Goal: Task Accomplishment & Management: Manage account settings

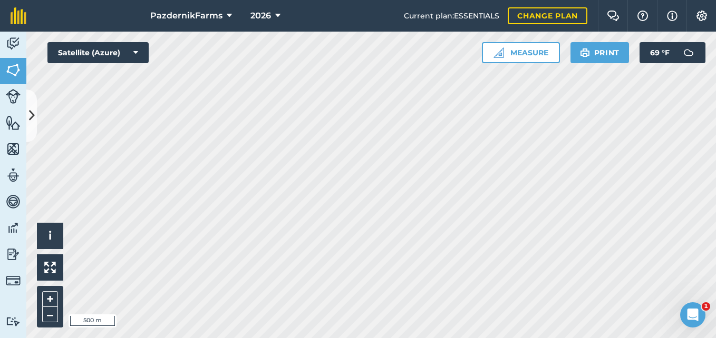
click at [380, 338] on html "PazdernikFarms 2026 Current plan : ESSENTIALS Change plan Farm Chat Help Info S…" at bounding box center [358, 169] width 716 height 338
click at [569, 338] on html "PazdernikFarms 2026 Current plan : ESSENTIALS Change plan Farm Chat Help Info S…" at bounding box center [358, 169] width 716 height 338
click at [32, 123] on icon at bounding box center [32, 115] width 6 height 18
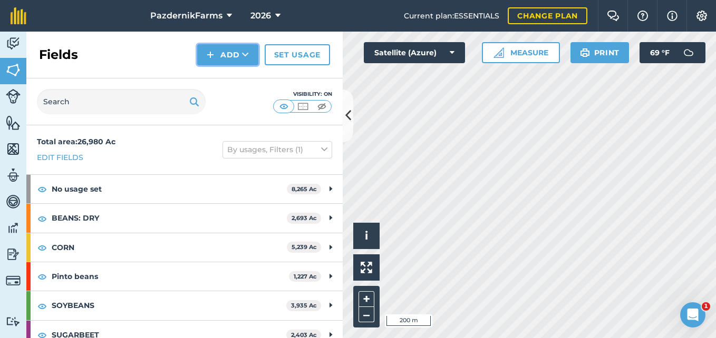
click at [217, 62] on button "Add" at bounding box center [227, 54] width 61 height 21
click at [223, 83] on link "Draw" at bounding box center [228, 78] width 58 height 23
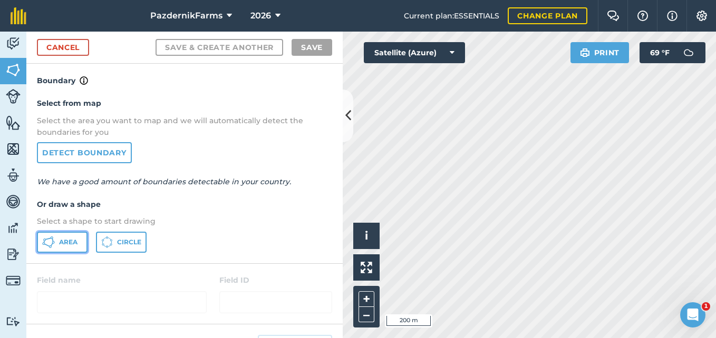
click at [81, 238] on button "Area" at bounding box center [62, 242] width 51 height 21
click at [346, 120] on icon at bounding box center [348, 115] width 6 height 18
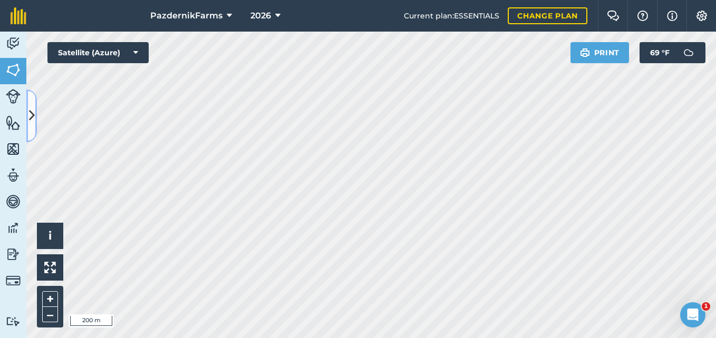
click at [35, 119] on button at bounding box center [31, 116] width 11 height 53
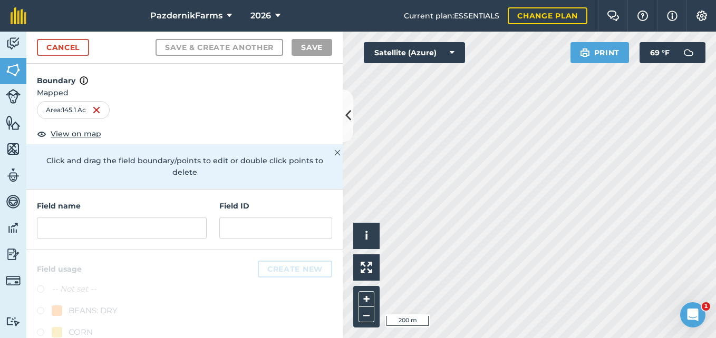
click at [99, 217] on div "Field name" at bounding box center [122, 219] width 170 height 39
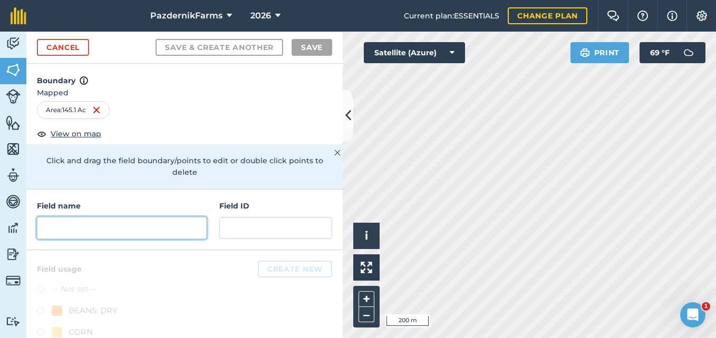
click at [99, 222] on input "text" at bounding box center [122, 228] width 170 height 22
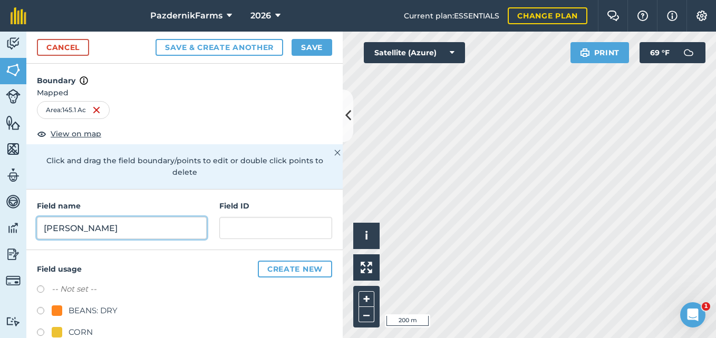
type input "[PERSON_NAME]"
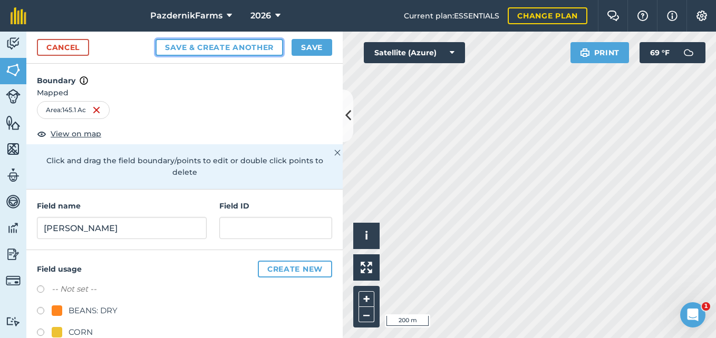
click at [211, 54] on button "Save & Create Another" at bounding box center [219, 47] width 128 height 17
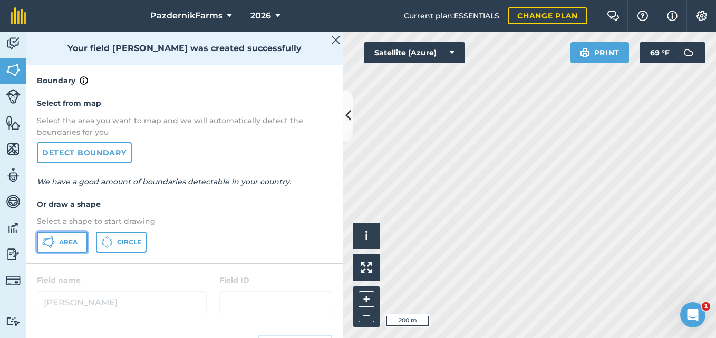
click at [73, 241] on span "Area" at bounding box center [68, 242] width 18 height 8
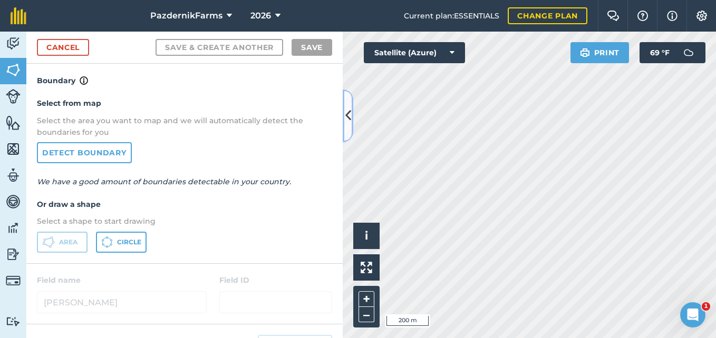
click at [346, 131] on button at bounding box center [348, 116] width 11 height 53
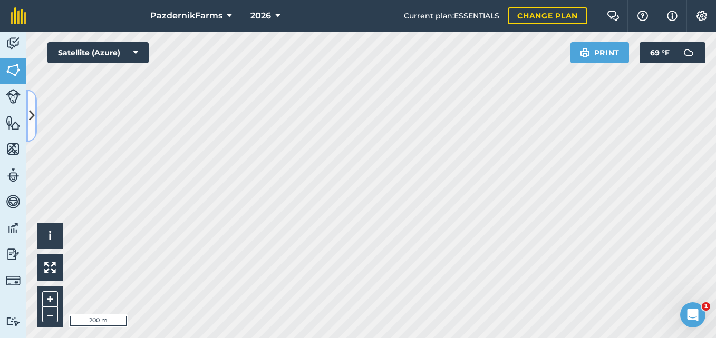
click at [34, 111] on icon at bounding box center [32, 115] width 6 height 18
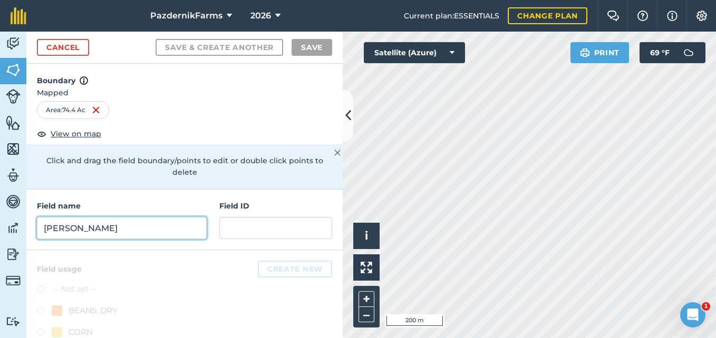
click at [111, 224] on input "[PERSON_NAME]" at bounding box center [122, 228] width 170 height 22
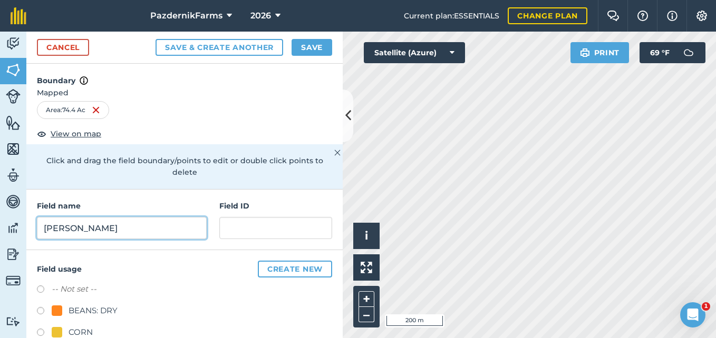
type input "[PERSON_NAME]"
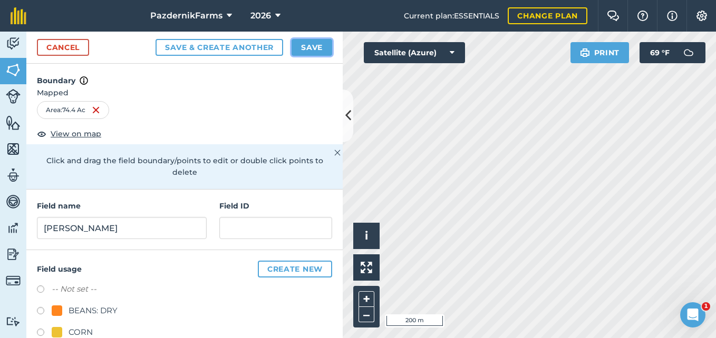
click at [308, 43] on button "Save" at bounding box center [311, 47] width 41 height 17
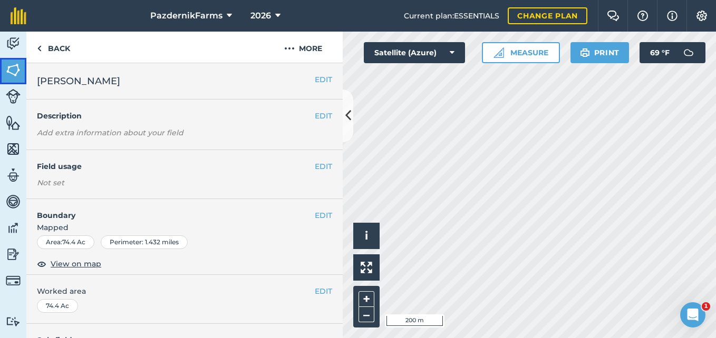
click at [11, 65] on img at bounding box center [13, 70] width 15 height 16
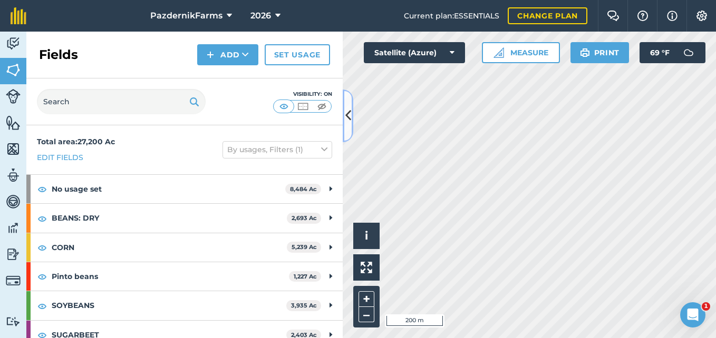
click at [344, 122] on button at bounding box center [348, 116] width 11 height 53
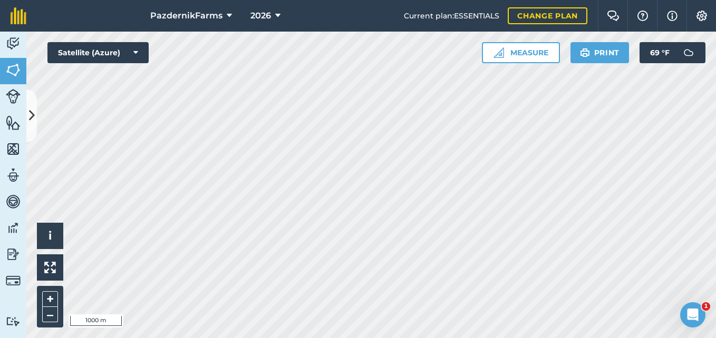
click at [263, 0] on html "PazdernikFarms 2026 Current plan : ESSENTIALS Change plan Farm Chat Help Info S…" at bounding box center [358, 169] width 716 height 338
click at [328, 338] on html "PazdernikFarms 2026 Current plan : ESSENTIALS Change plan Farm Chat Help Info S…" at bounding box center [358, 169] width 716 height 338
click at [257, 0] on html "PazdernikFarms 2026 Current plan : ESSENTIALS Change plan Farm Chat Help Info S…" at bounding box center [358, 169] width 716 height 338
click at [409, 0] on html "PazdernikFarms 2026 Current plan : ESSENTIALS Change plan Farm Chat Help Info S…" at bounding box center [358, 169] width 716 height 338
click at [546, 338] on html "PazdernikFarms 2026 Current plan : ESSENTIALS Change plan Farm Chat Help Info S…" at bounding box center [358, 169] width 716 height 338
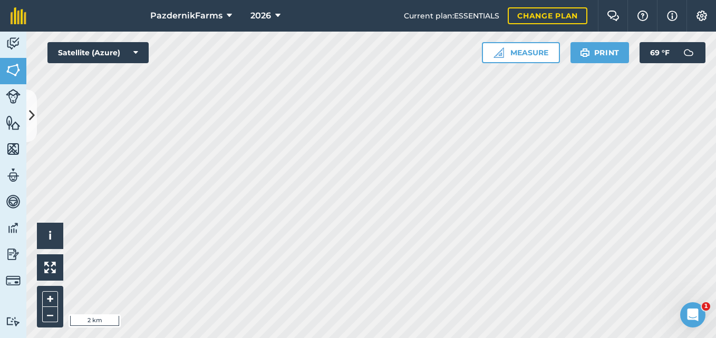
click at [357, 338] on html "PazdernikFarms 2026 Current plan : ESSENTIALS Change plan Farm Chat Help Info S…" at bounding box center [358, 169] width 716 height 338
click at [435, 338] on html "PazdernikFarms 2026 Current plan : ESSENTIALS Change plan Farm Chat Help Info S…" at bounding box center [358, 169] width 716 height 338
click at [518, 338] on html "PazdernikFarms 2026 Current plan : ESSENTIALS Change plan Farm Chat Help Info S…" at bounding box center [358, 169] width 716 height 338
click at [30, 101] on button at bounding box center [31, 116] width 11 height 53
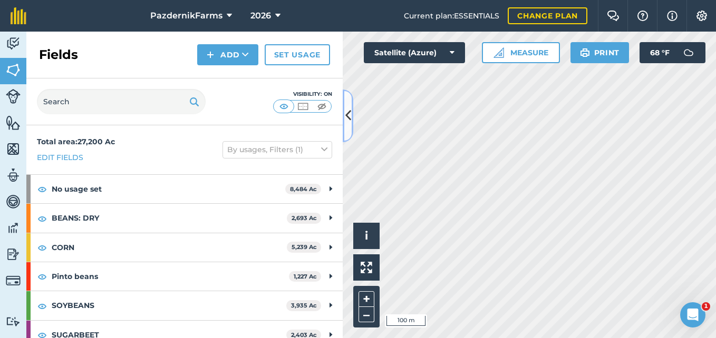
click at [347, 123] on icon at bounding box center [348, 115] width 6 height 18
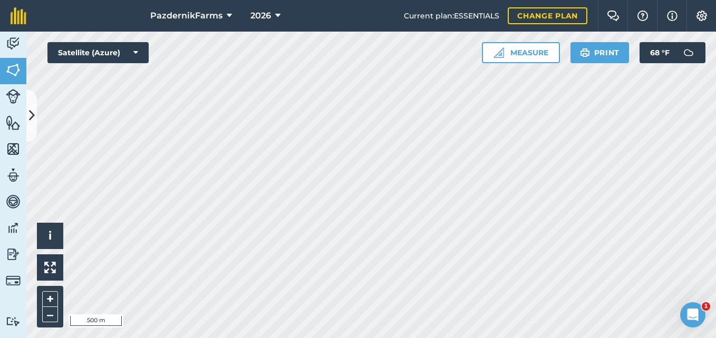
click at [268, 31] on div "PazdernikFarms 2026 Current plan : ESSENTIALS Change plan Farm Chat Help Info S…" at bounding box center [358, 169] width 716 height 338
click at [257, 13] on div "PazdernikFarms 2026 Current plan : ESSENTIALS Change plan Farm Chat Help Info S…" at bounding box center [358, 169] width 716 height 338
click at [184, 338] on html "PazdernikFarms 2026 Current plan : ESSENTIALS Change plan Farm Chat Help Info S…" at bounding box center [358, 169] width 716 height 338
click at [34, 121] on icon at bounding box center [32, 115] width 6 height 18
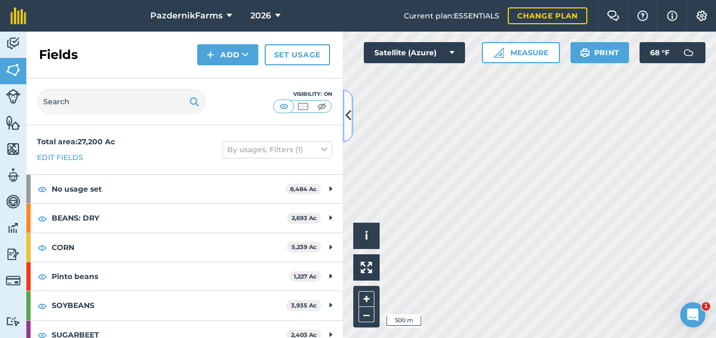
click at [348, 120] on icon at bounding box center [348, 115] width 6 height 18
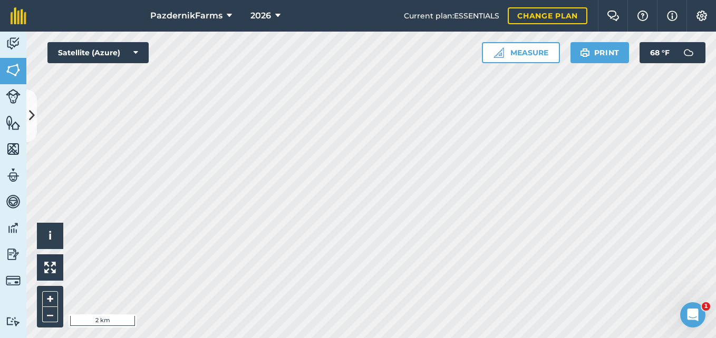
click at [271, 338] on html "PazdernikFarms 2026 Current plan : ESSENTIALS Change plan Farm Chat Help Info S…" at bounding box center [358, 169] width 716 height 338
click at [33, 127] on button at bounding box center [31, 116] width 11 height 53
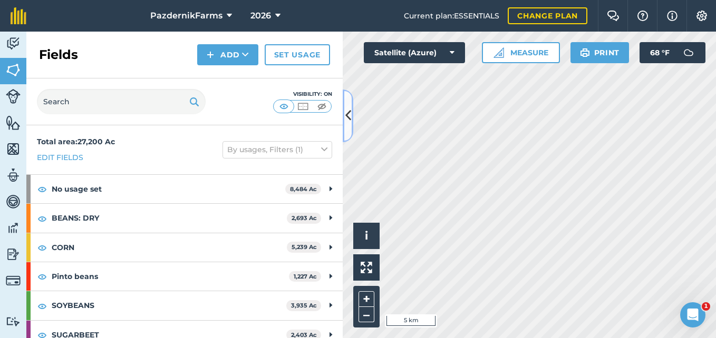
click at [347, 105] on button at bounding box center [348, 116] width 11 height 53
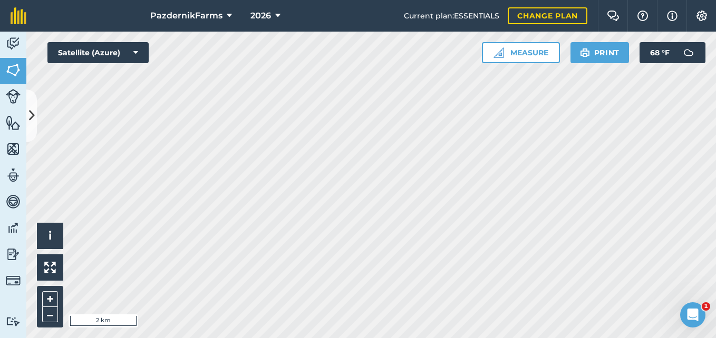
click at [220, 338] on html "PazdernikFarms 2026 Current plan : ESSENTIALS Change plan Farm Chat Help Info S…" at bounding box center [358, 169] width 716 height 338
click at [375, 338] on html "PazdernikFarms 2026 Current plan : ESSENTIALS Change plan Farm Chat Help Info S…" at bounding box center [358, 169] width 716 height 338
click at [343, 338] on html "PazdernikFarms 2026 Current plan : ESSENTIALS Change plan Farm Chat Help Info S…" at bounding box center [358, 169] width 716 height 338
click at [417, 338] on html "PazdernikFarms 2026 Current plan : ESSENTIALS Change plan Farm Chat Help Info S…" at bounding box center [358, 169] width 716 height 338
click at [397, 338] on html "PazdernikFarms 2026 Current plan : ESSENTIALS Change plan Farm Chat Help Info S…" at bounding box center [358, 169] width 716 height 338
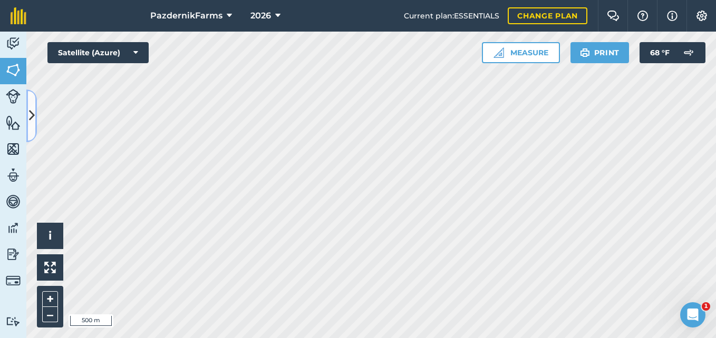
click at [32, 126] on button at bounding box center [31, 116] width 11 height 53
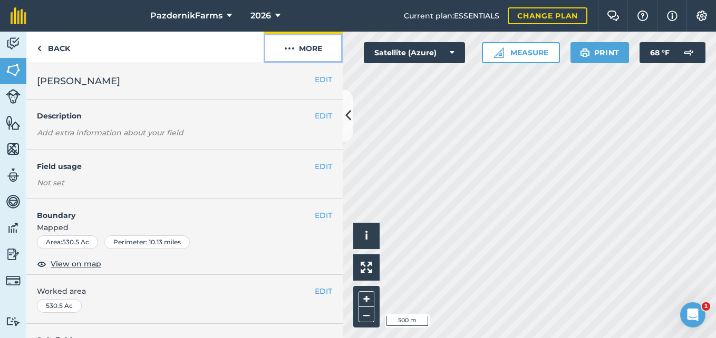
click at [300, 53] on button "More" at bounding box center [302, 47] width 79 height 31
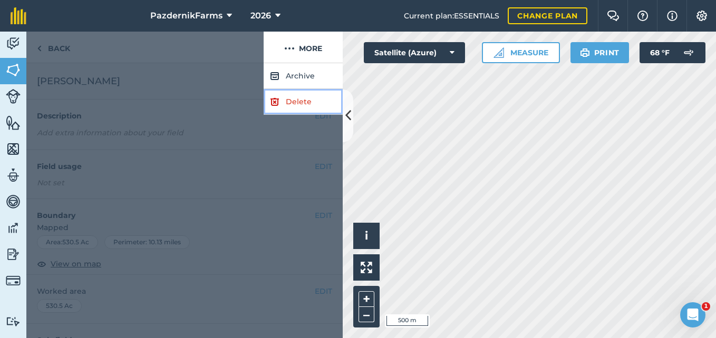
click at [297, 108] on link "Delete" at bounding box center [302, 102] width 79 height 26
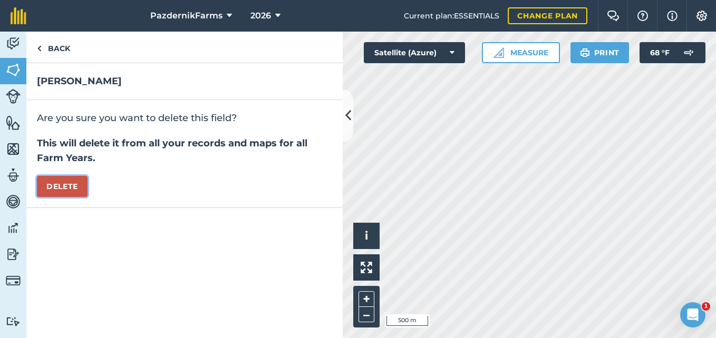
click at [54, 194] on button "Delete" at bounding box center [62, 186] width 51 height 21
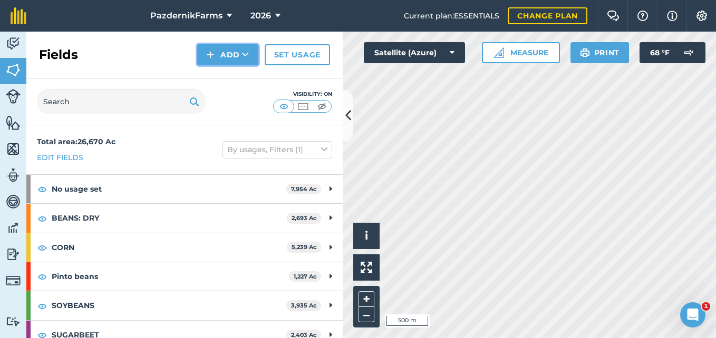
click at [243, 51] on icon at bounding box center [245, 55] width 7 height 11
click at [231, 77] on link "Draw" at bounding box center [228, 78] width 58 height 23
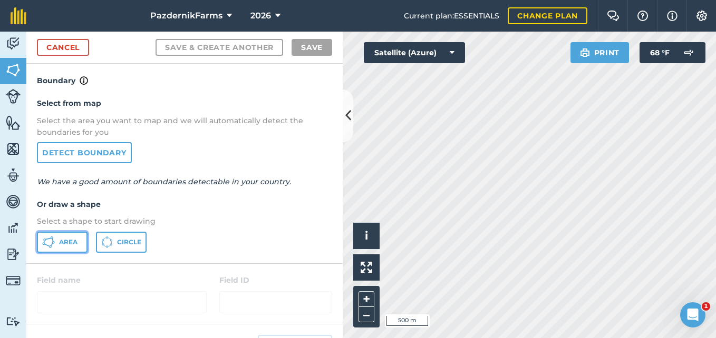
click at [51, 246] on icon at bounding box center [52, 245] width 3 height 4
click at [349, 118] on icon at bounding box center [348, 115] width 6 height 18
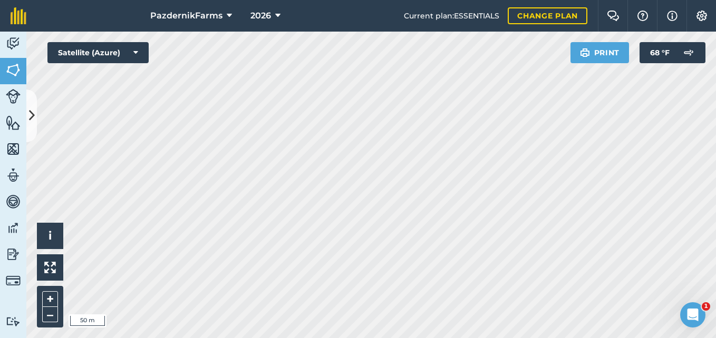
click at [150, 18] on div "PazdernikFarms 2026 Current plan : ESSENTIALS Change plan Farm Chat Help Info S…" at bounding box center [358, 169] width 716 height 338
click at [173, 25] on div "PazdernikFarms 2026 Current plan : ESSENTIALS Change plan Farm Chat Help Info S…" at bounding box center [358, 169] width 716 height 338
click at [203, 0] on html "PazdernikFarms 2026 Current plan : ESSENTIALS Change plan Farm Chat Help Info S…" at bounding box center [358, 169] width 716 height 338
click at [251, 22] on div "PazdernikFarms 2026 Current plan : ESSENTIALS Change plan Farm Chat Help Info S…" at bounding box center [358, 169] width 716 height 338
click at [35, 128] on button at bounding box center [31, 116] width 11 height 53
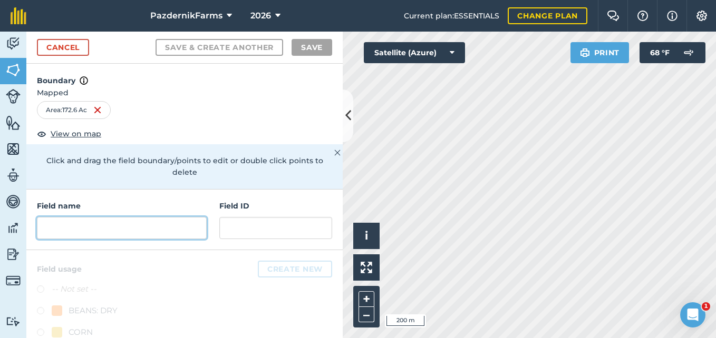
click at [81, 231] on input "text" at bounding box center [122, 228] width 170 height 22
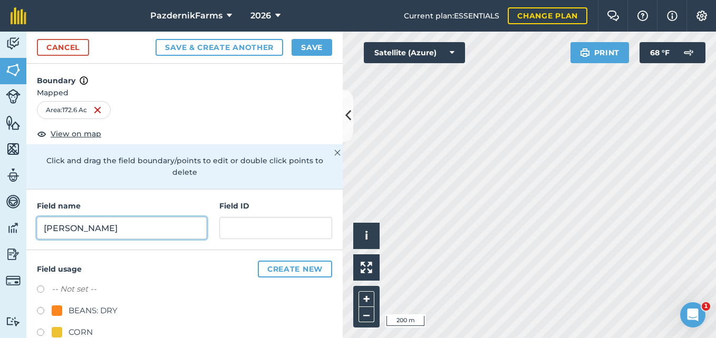
type input "[PERSON_NAME]"
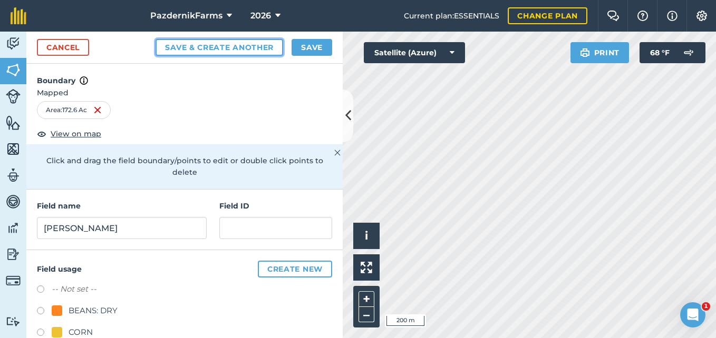
click at [199, 45] on button "Save & Create Another" at bounding box center [219, 47] width 128 height 17
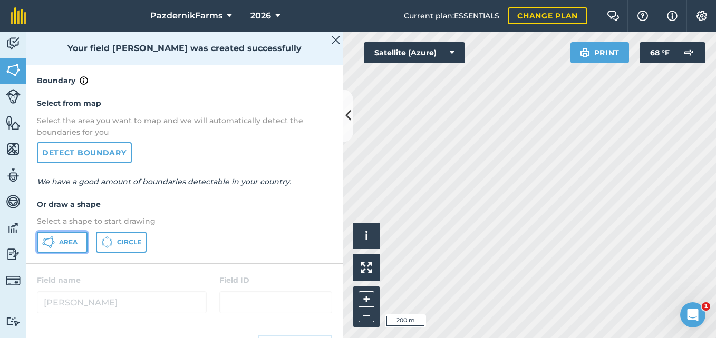
click at [68, 236] on button "Area" at bounding box center [62, 242] width 51 height 21
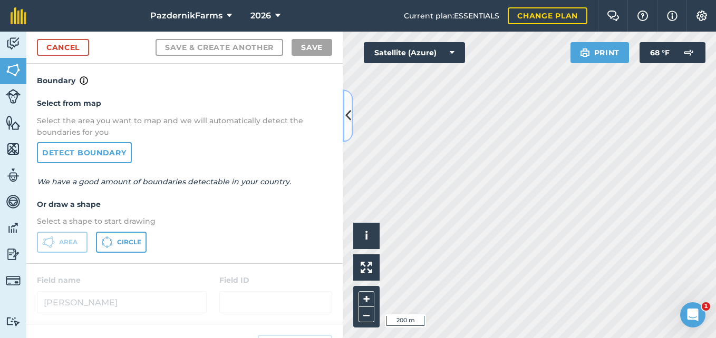
click at [349, 126] on button at bounding box center [348, 116] width 11 height 53
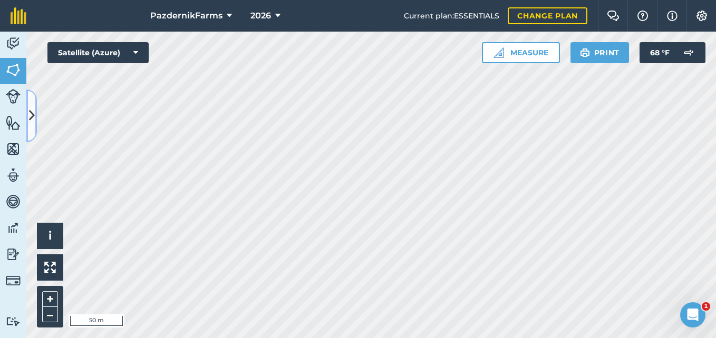
click at [36, 125] on button at bounding box center [31, 116] width 11 height 53
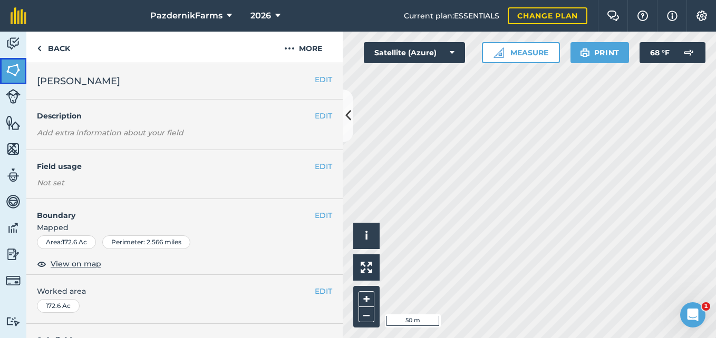
click at [18, 66] on img at bounding box center [13, 70] width 15 height 16
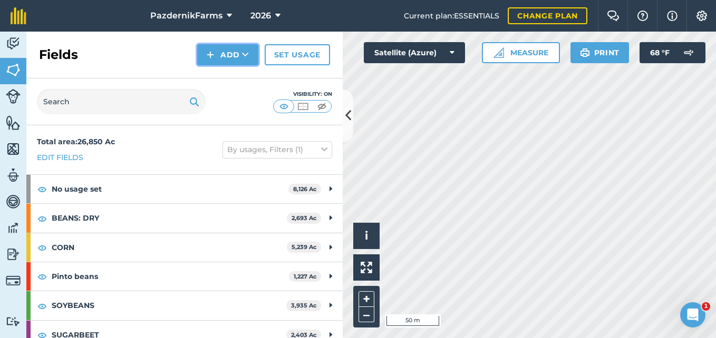
click at [241, 53] on button "Add" at bounding box center [227, 54] width 61 height 21
click at [238, 73] on link "Draw" at bounding box center [228, 78] width 58 height 23
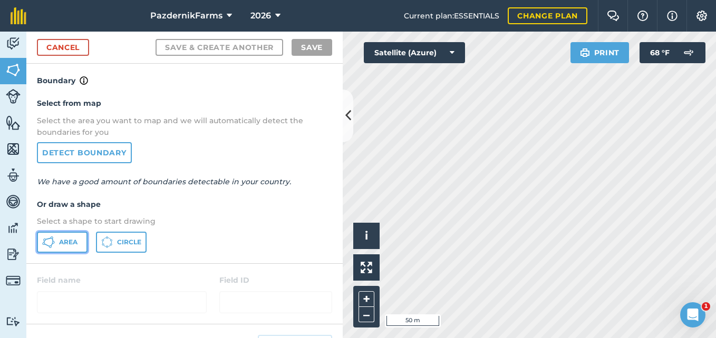
click at [57, 236] on button "Area" at bounding box center [62, 242] width 51 height 21
click at [348, 120] on icon at bounding box center [348, 115] width 6 height 18
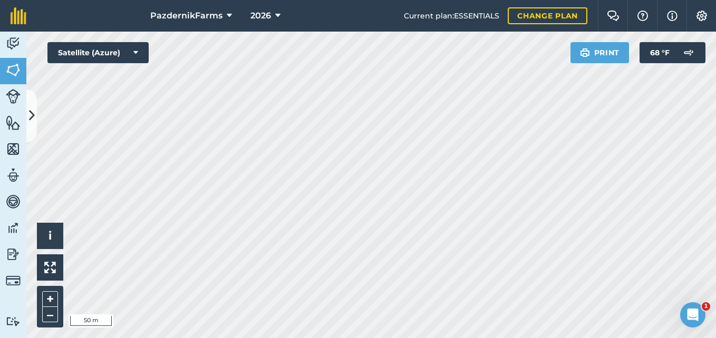
click at [277, 0] on html "PazdernikFarms 2026 Current plan : ESSENTIALS Change plan Farm Chat Help Info S…" at bounding box center [358, 169] width 716 height 338
click at [237, 14] on div "PazdernikFarms 2026 Current plan : ESSENTIALS Change plan Farm Chat Help Info S…" at bounding box center [358, 169] width 716 height 338
click at [33, 125] on button at bounding box center [31, 116] width 11 height 53
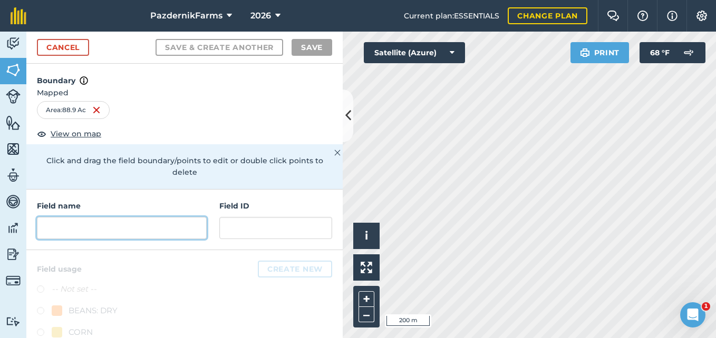
click at [108, 229] on input "text" at bounding box center [122, 228] width 170 height 22
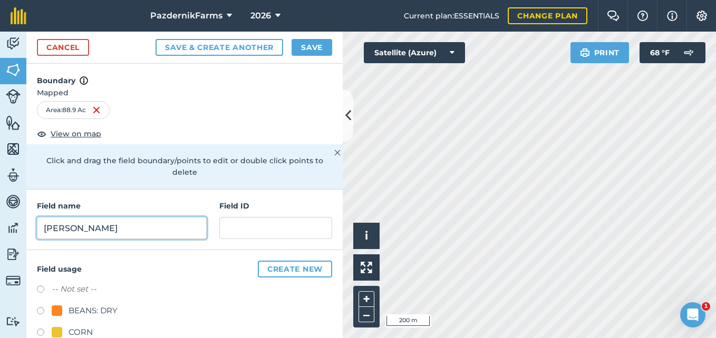
type input "[PERSON_NAME]"
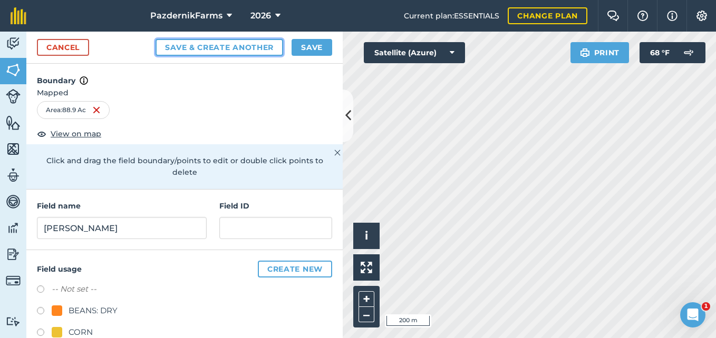
click at [218, 48] on button "Save & Create Another" at bounding box center [219, 47] width 128 height 17
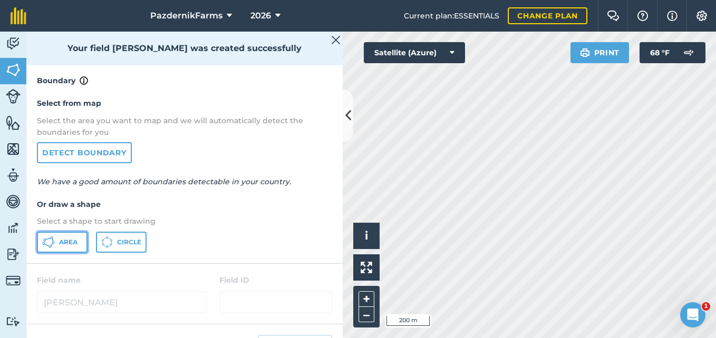
click at [63, 243] on span "Area" at bounding box center [68, 242] width 18 height 8
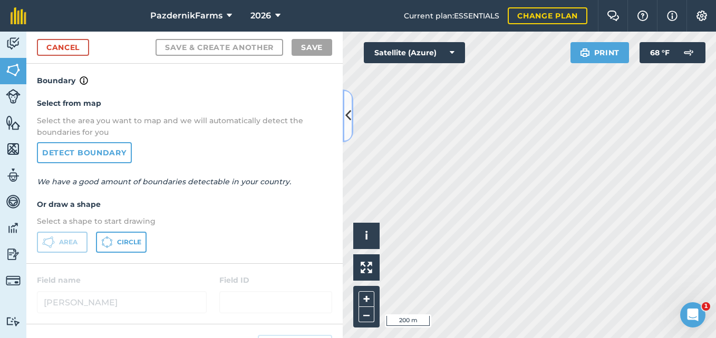
click at [347, 115] on icon at bounding box center [348, 115] width 6 height 18
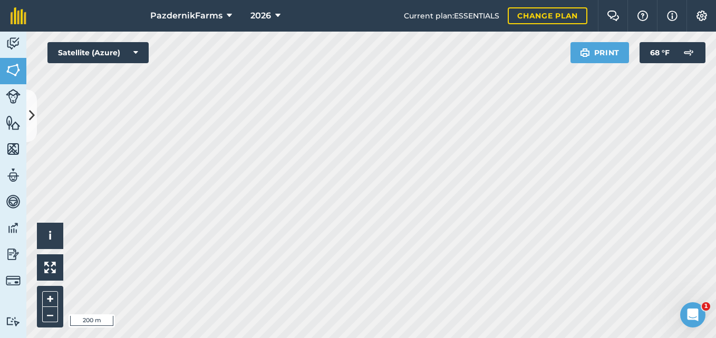
click at [232, 21] on div "PazdernikFarms 2026 Current plan : ESSENTIALS Change plan Farm Chat Help Info S…" at bounding box center [358, 169] width 716 height 338
click at [227, 338] on html "PazdernikFarms 2026 Current plan : ESSENTIALS Change plan Farm Chat Help Info S…" at bounding box center [358, 169] width 716 height 338
click at [175, 338] on html "PazdernikFarms 2026 Current plan : ESSENTIALS Change plan Farm Chat Help Info S…" at bounding box center [358, 169] width 716 height 338
click at [33, 116] on icon at bounding box center [32, 115] width 6 height 18
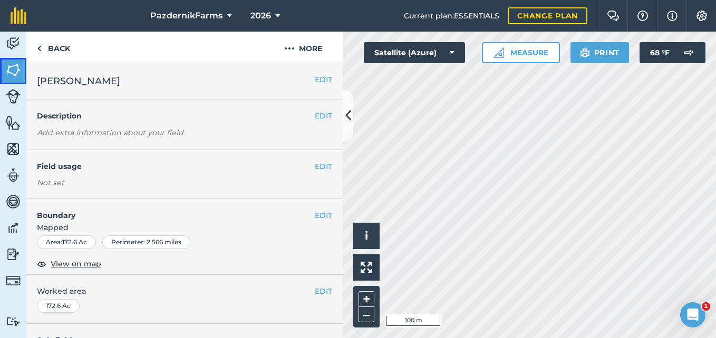
click at [22, 70] on link "Fields" at bounding box center [13, 71] width 26 height 26
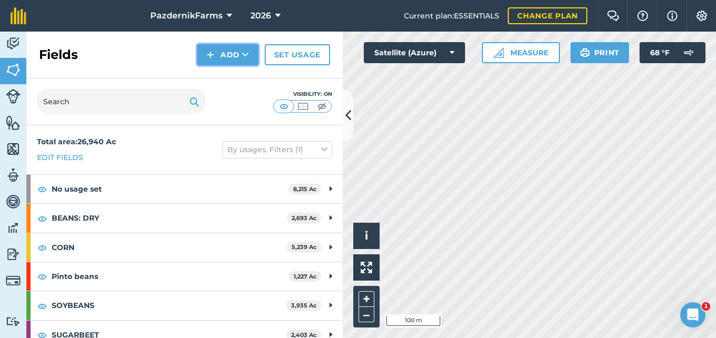
click at [246, 46] on button "Add" at bounding box center [227, 54] width 61 height 21
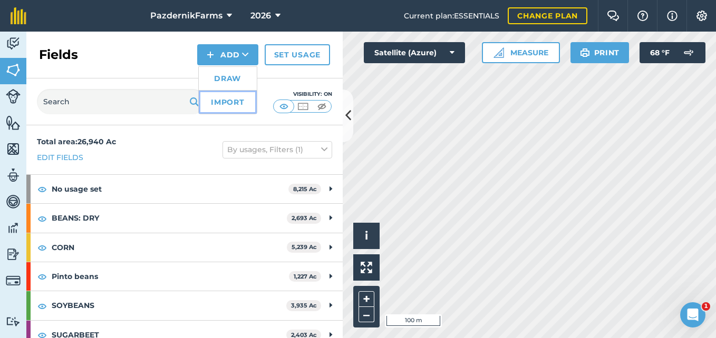
click at [211, 106] on link "Import" at bounding box center [228, 102] width 58 height 23
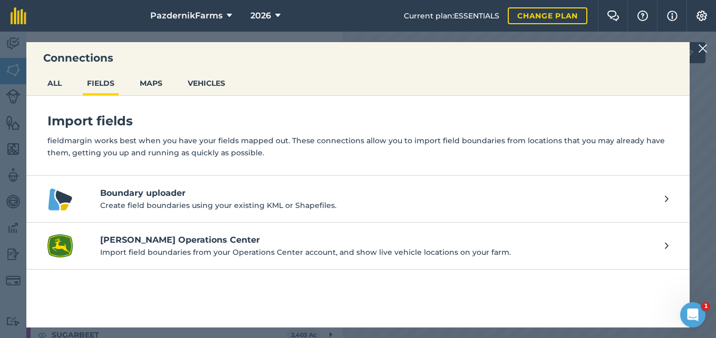
drag, startPoint x: 72, startPoint y: 8, endPoint x: 83, endPoint y: 9, distance: 11.6
click at [72, 8] on nav "PazdernikFarms 2026" at bounding box center [220, 16] width 367 height 32
click at [701, 47] on img at bounding box center [702, 48] width 9 height 13
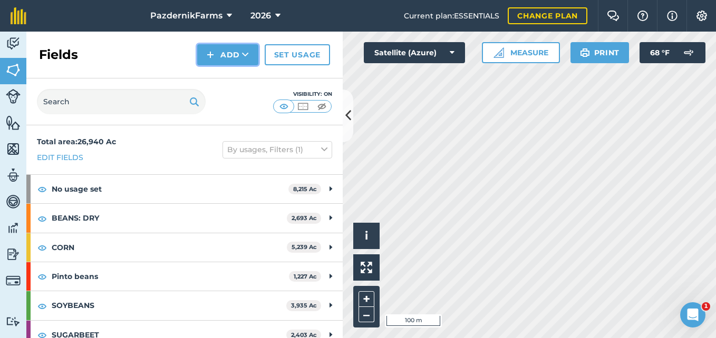
click at [251, 54] on button "Add" at bounding box center [227, 54] width 61 height 21
click at [236, 75] on link "Draw" at bounding box center [228, 78] width 58 height 23
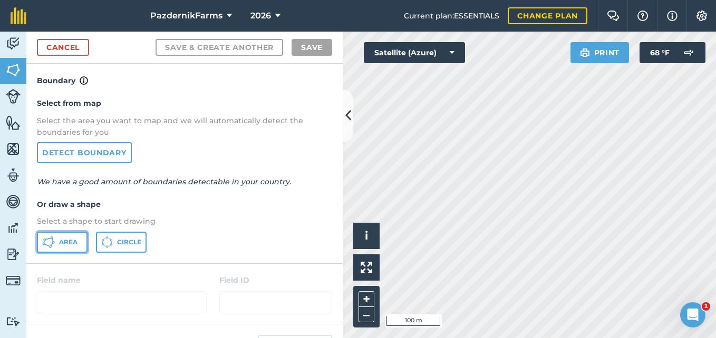
click at [64, 243] on span "Area" at bounding box center [68, 242] width 18 height 8
click at [345, 123] on button at bounding box center [348, 116] width 11 height 53
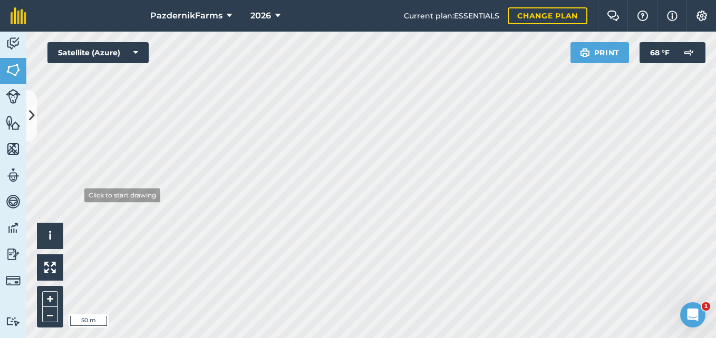
click at [15, 187] on div "Activity Fields Livestock Features Maps Team Vehicles Data Reporting Billing Tu…" at bounding box center [358, 185] width 716 height 307
click at [228, 338] on html "PazdernikFarms 2026 Current plan : ESSENTIALS Change plan Farm Chat Help Info S…" at bounding box center [358, 169] width 716 height 338
click at [33, 122] on icon at bounding box center [32, 115] width 6 height 18
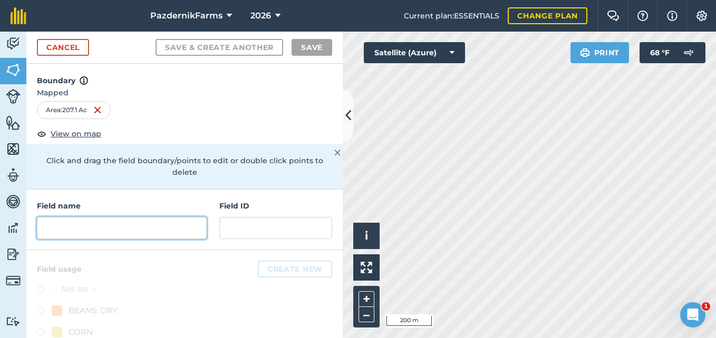
click at [121, 225] on input "text" at bounding box center [122, 228] width 170 height 22
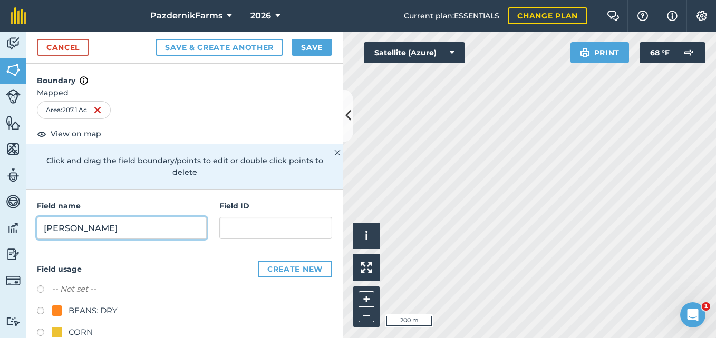
type input "[PERSON_NAME]"
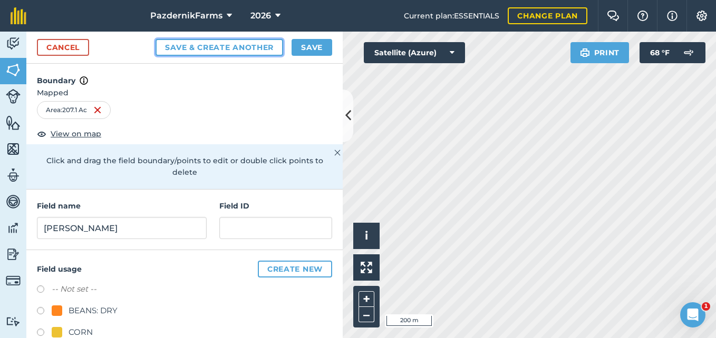
click at [187, 42] on button "Save & Create Another" at bounding box center [219, 47] width 128 height 17
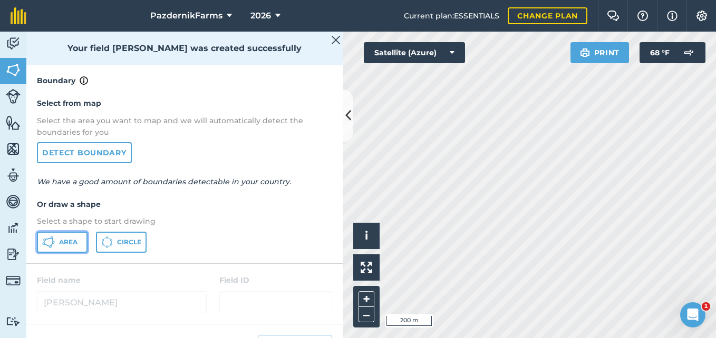
click at [59, 249] on button "Area" at bounding box center [62, 242] width 51 height 21
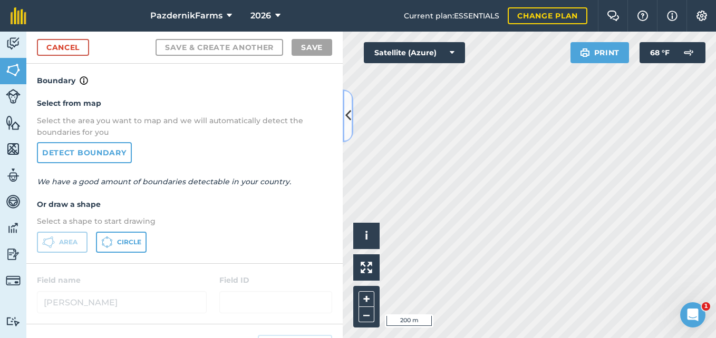
click at [349, 120] on icon at bounding box center [348, 115] width 6 height 18
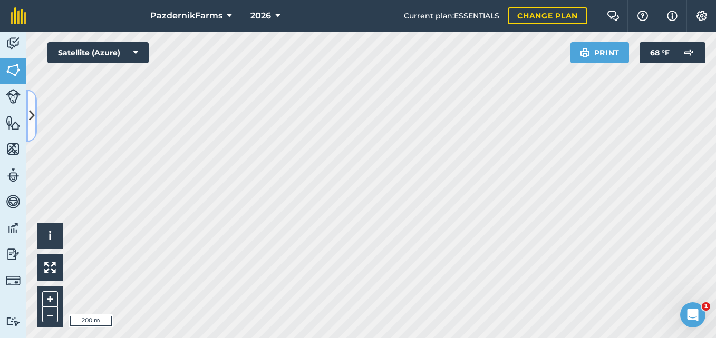
click at [30, 108] on icon at bounding box center [32, 115] width 6 height 18
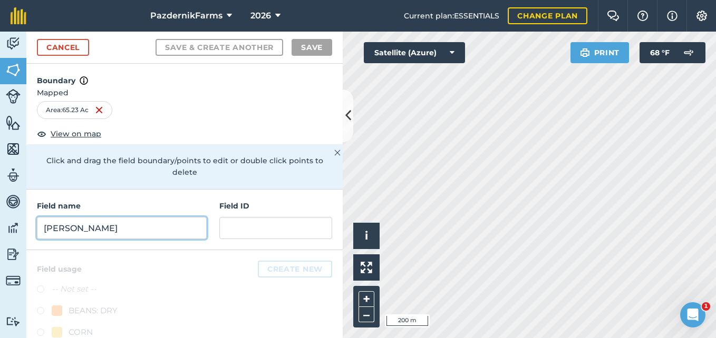
click at [106, 231] on input "[PERSON_NAME]" at bounding box center [122, 228] width 170 height 22
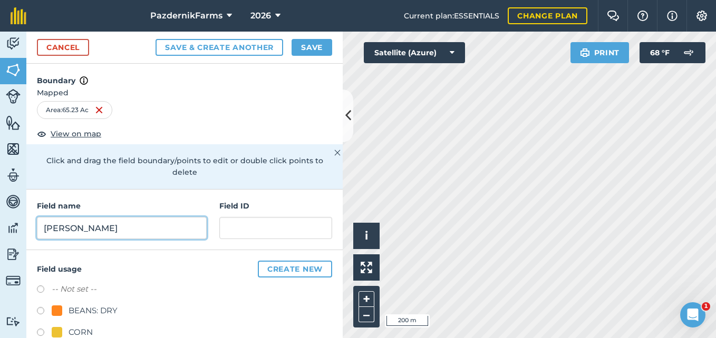
type input "[PERSON_NAME]"
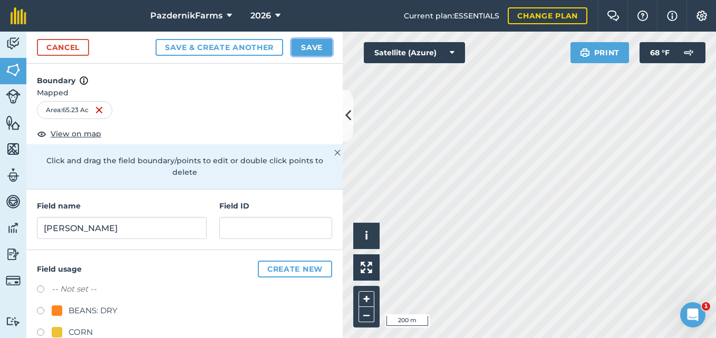
click at [320, 48] on button "Save" at bounding box center [311, 47] width 41 height 17
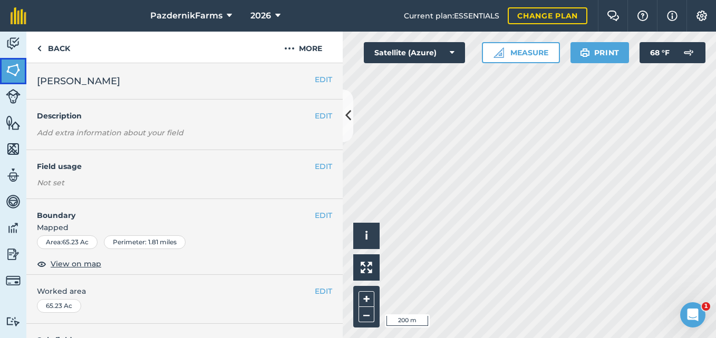
click at [9, 70] on img at bounding box center [13, 70] width 15 height 16
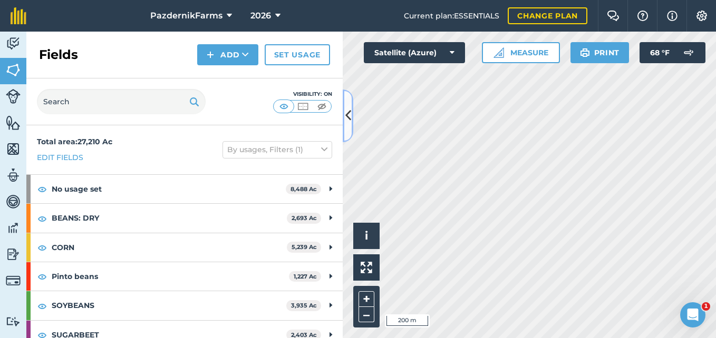
click at [348, 123] on icon at bounding box center [348, 115] width 6 height 18
